Goal: Task Accomplishment & Management: Use online tool/utility

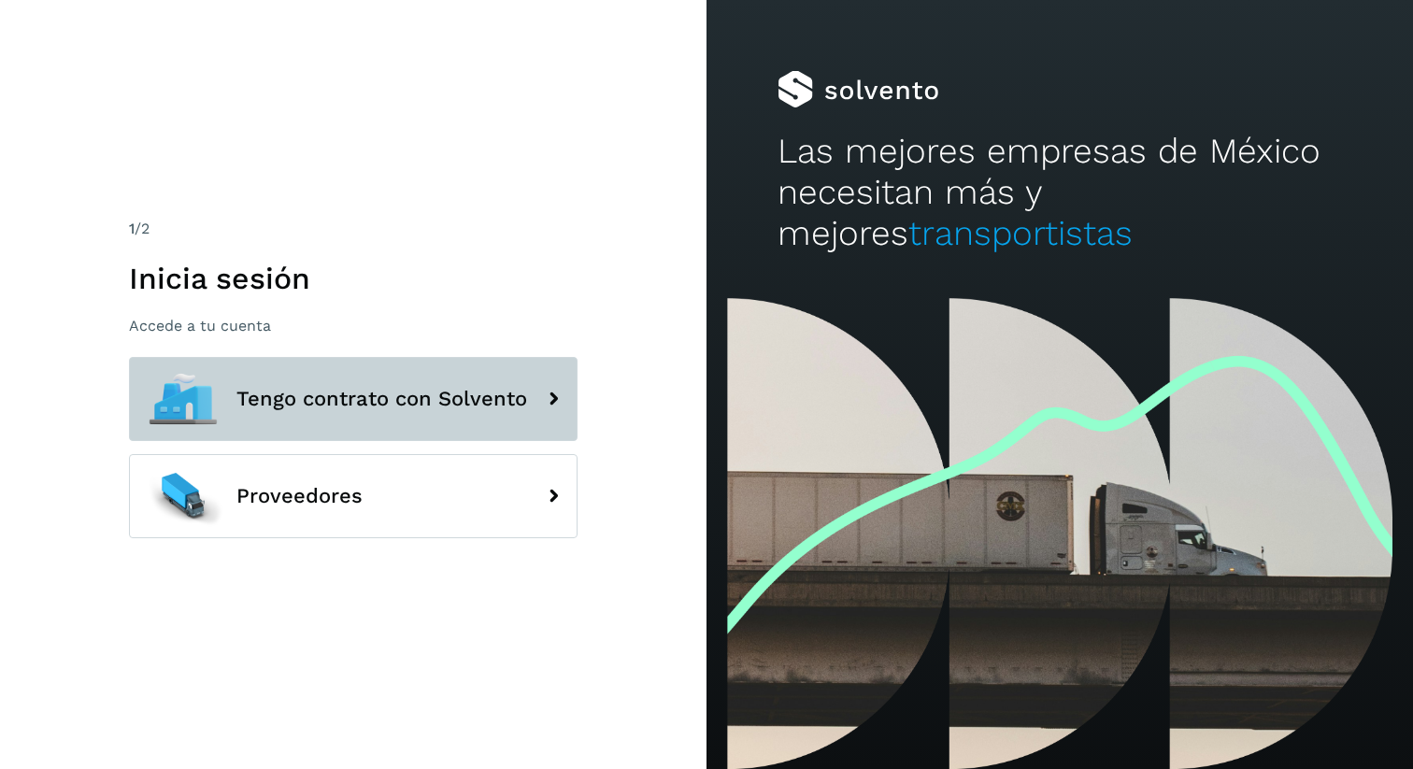
click at [321, 421] on button "Tengo contrato con Solvento" at bounding box center [353, 399] width 448 height 84
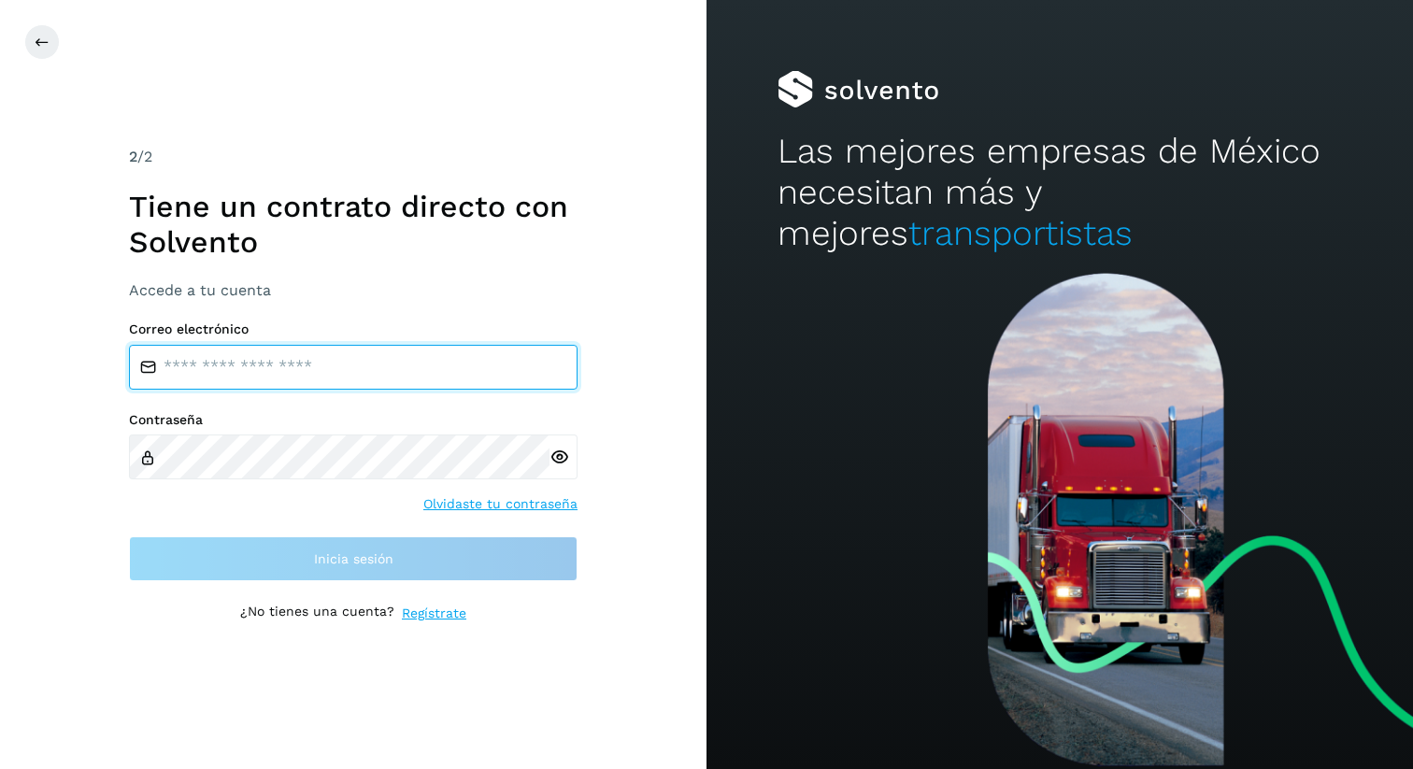
click at [350, 352] on input "email" at bounding box center [353, 367] width 448 height 45
type input "**********"
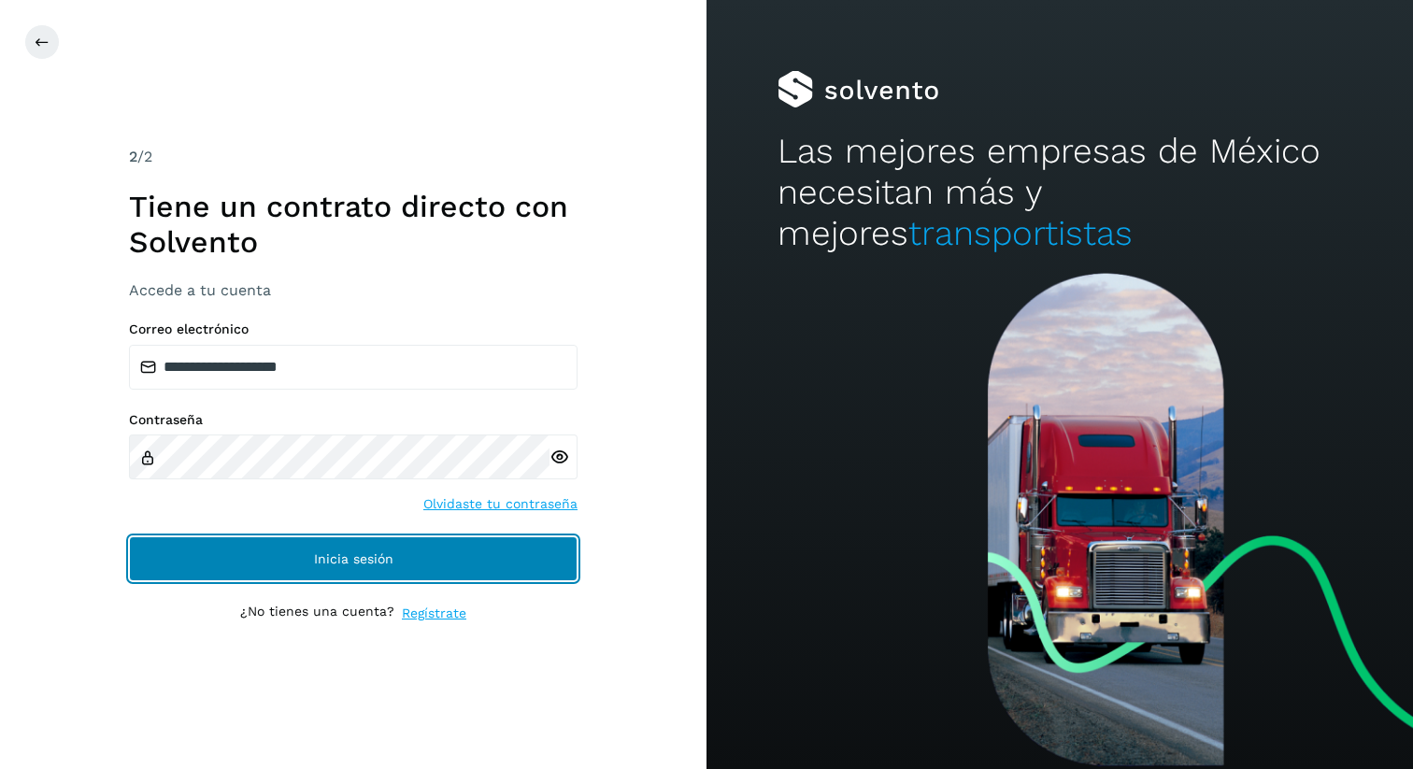
click at [339, 539] on button "Inicia sesión" at bounding box center [353, 558] width 448 height 45
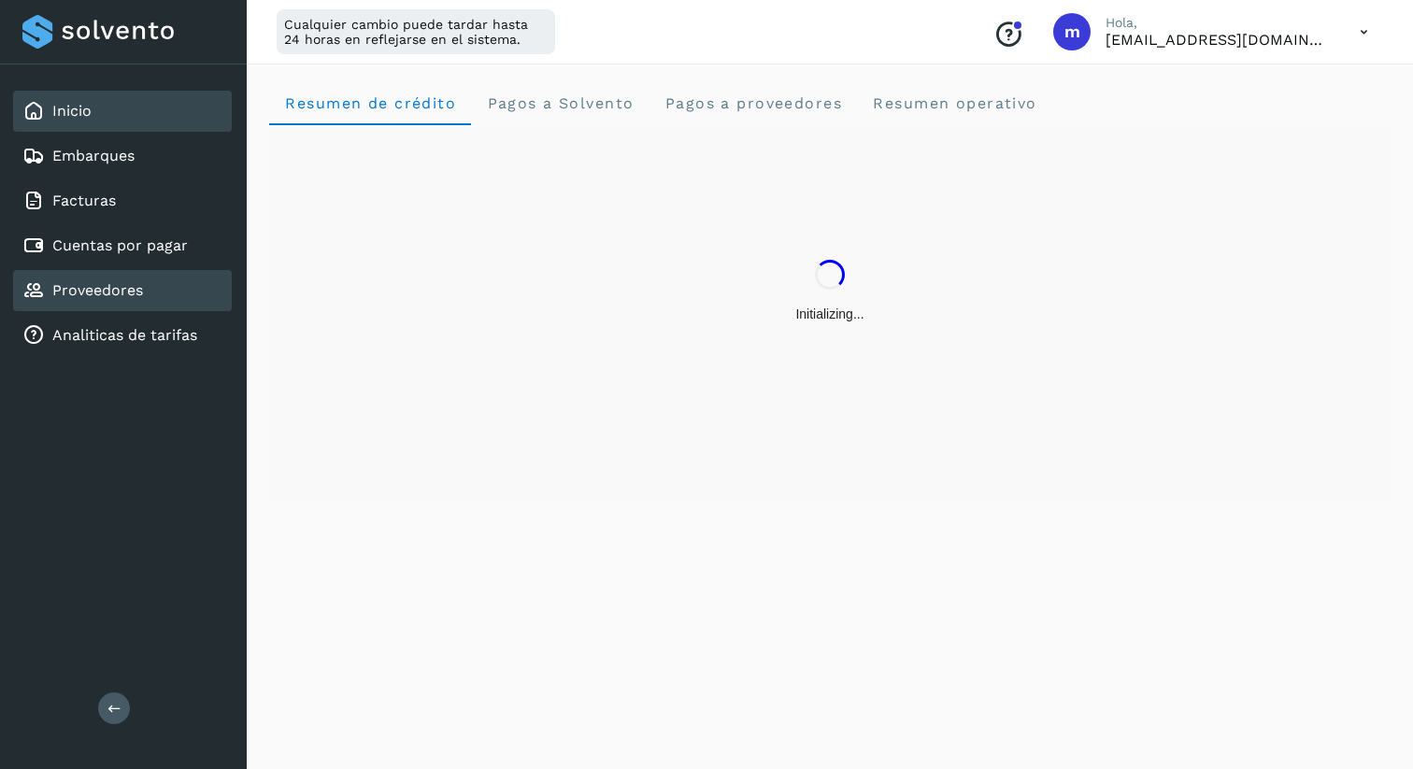
click at [111, 289] on link "Proveedores" at bounding box center [97, 290] width 91 height 18
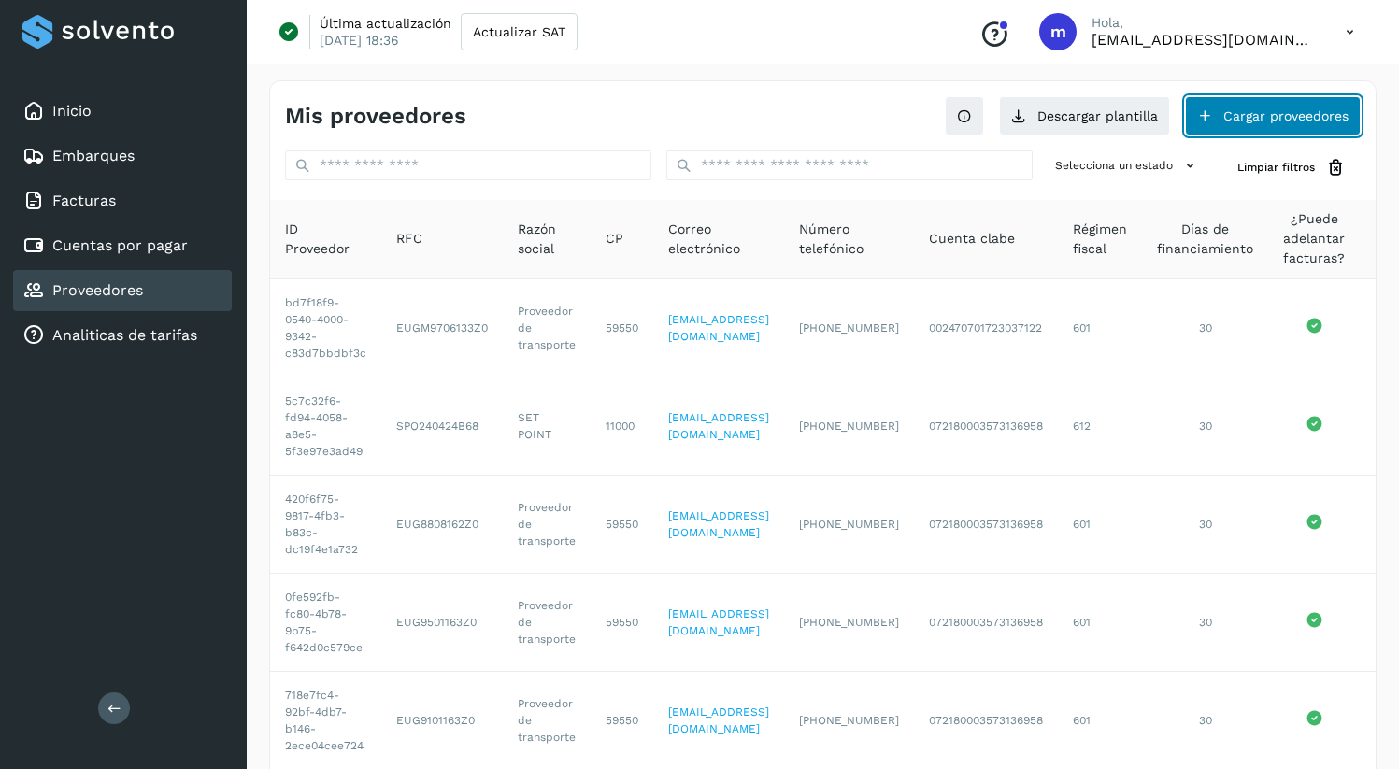
click at [1278, 120] on button "Cargar proveedores" at bounding box center [1273, 115] width 176 height 39
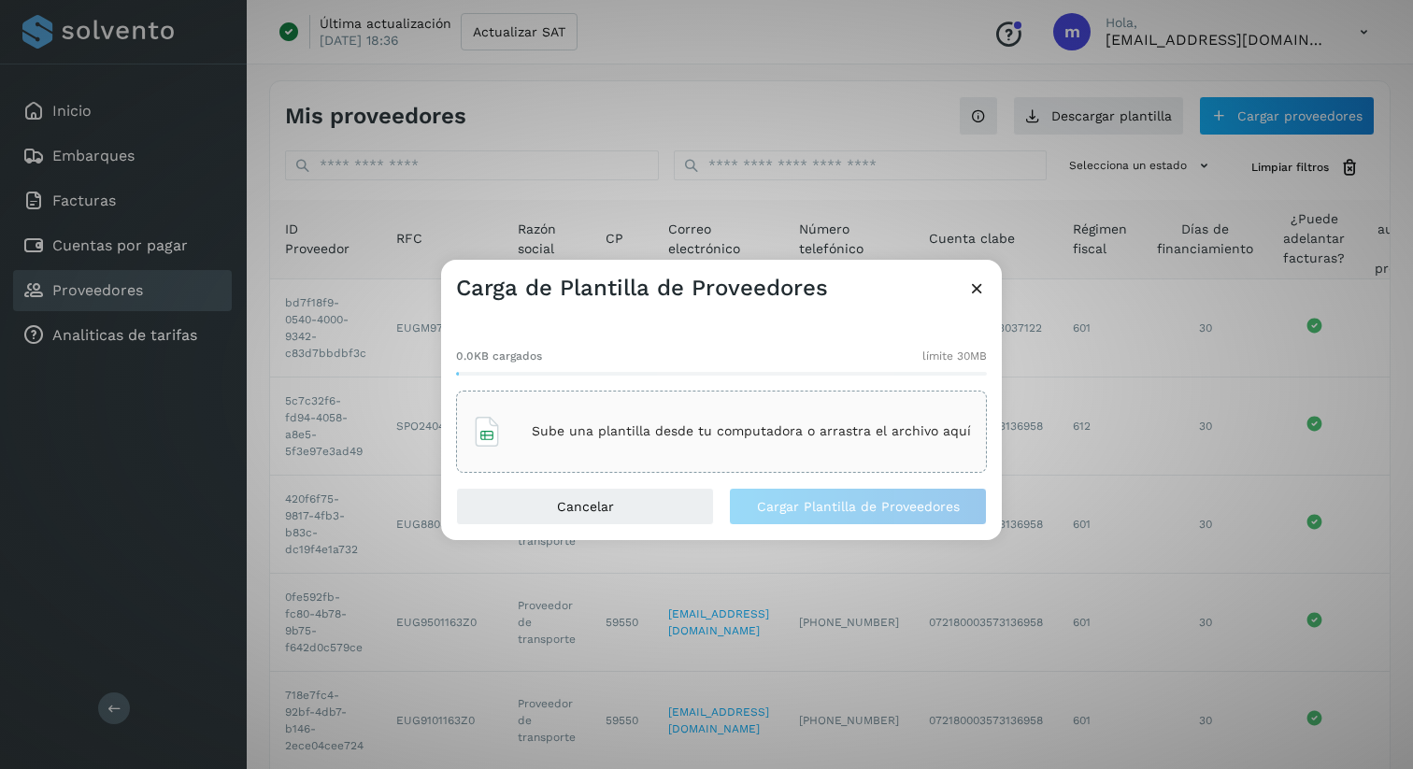
click at [575, 424] on p "Sube una plantilla desde tu computadora o arrastra el archivo aquí" at bounding box center [751, 431] width 439 height 16
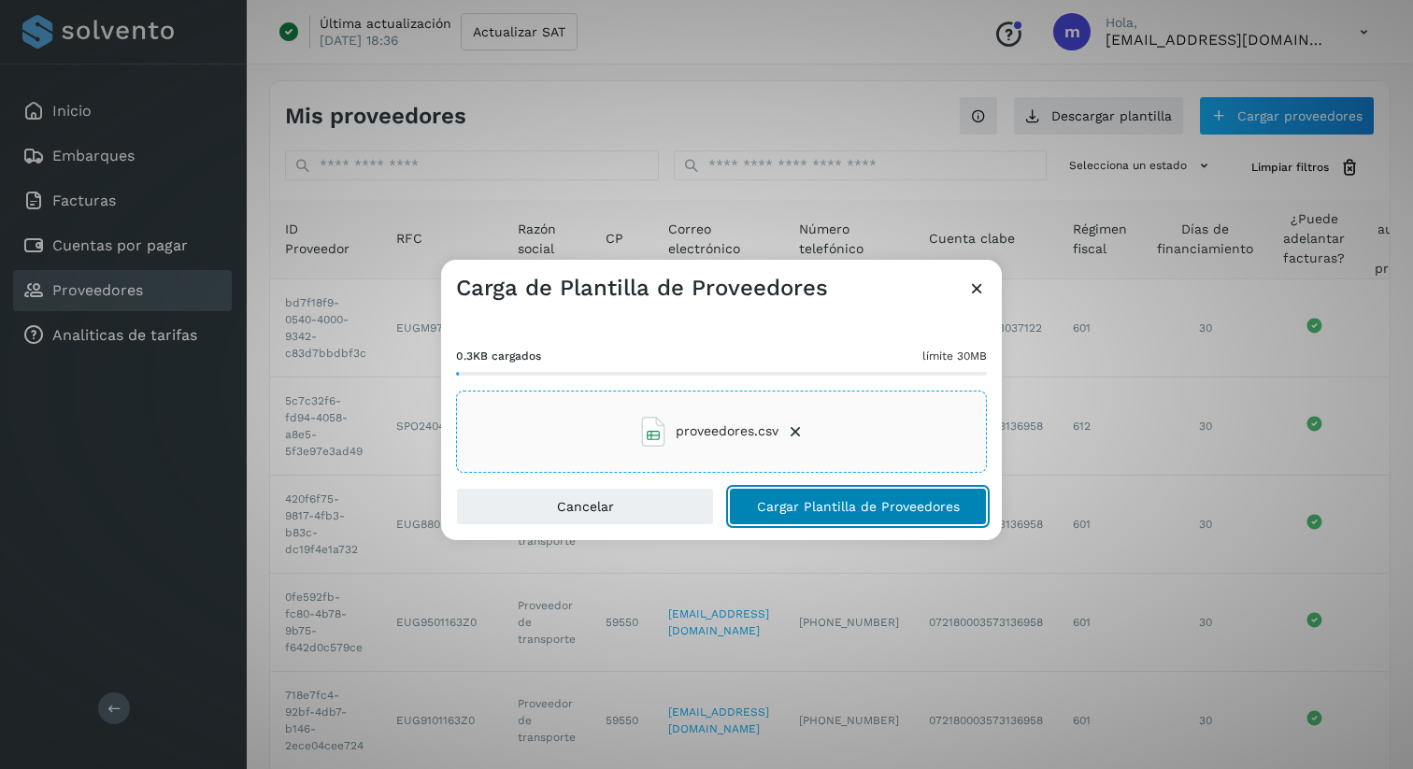
click at [875, 503] on span "Cargar Plantilla de Proveedores" at bounding box center [858, 506] width 203 height 13
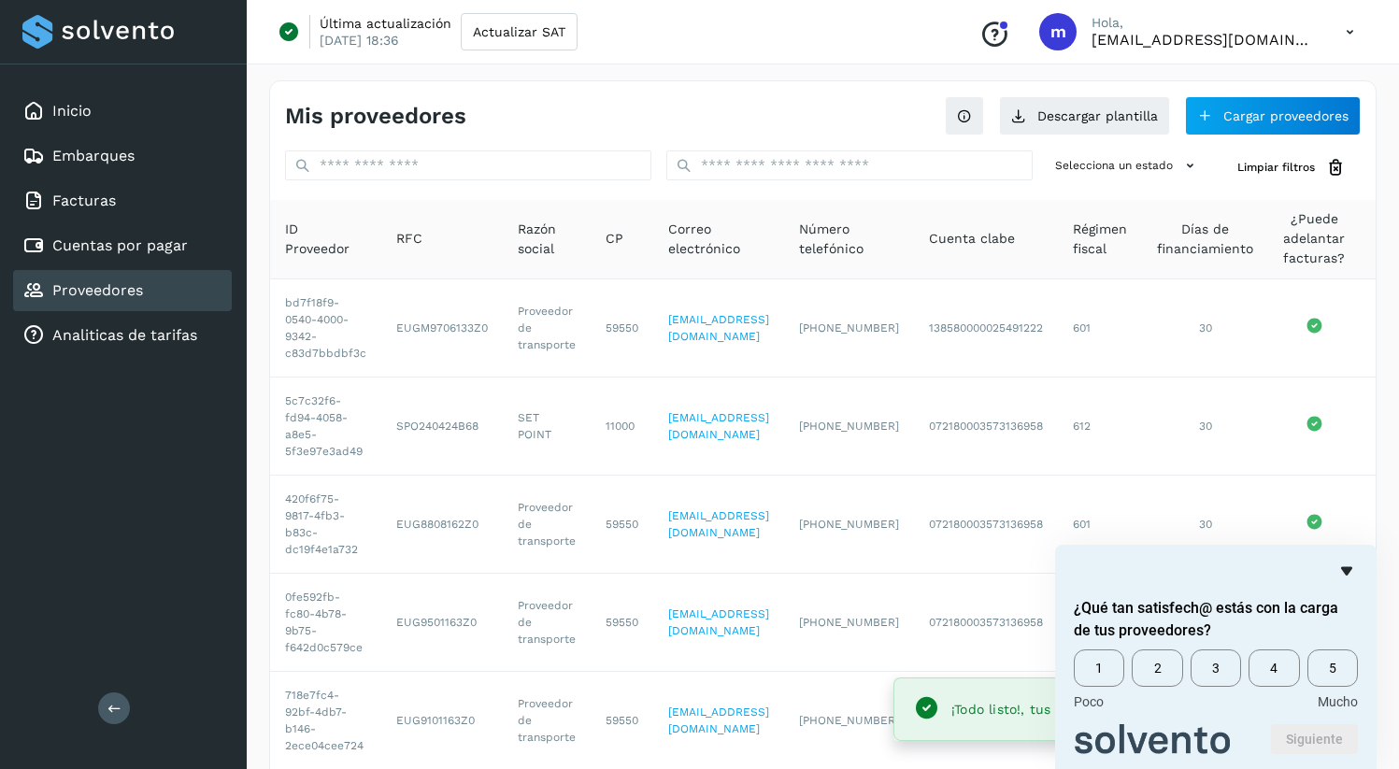
click at [1341, 568] on icon "Ocultar encuesta" at bounding box center [1346, 571] width 22 height 22
